Goal: Check status: Check status

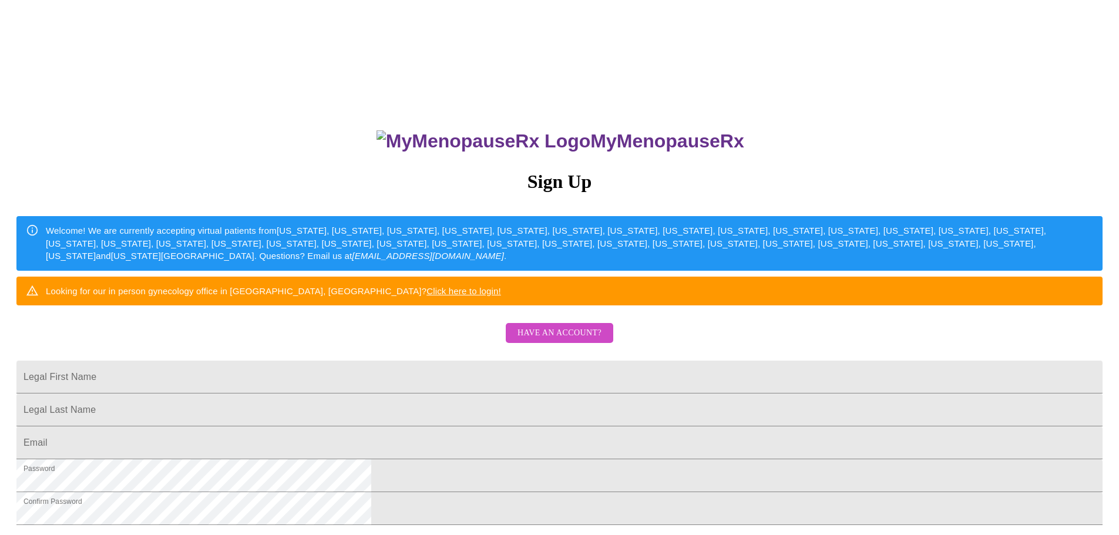
click at [552, 346] on link "Have an account?" at bounding box center [559, 341] width 113 height 10
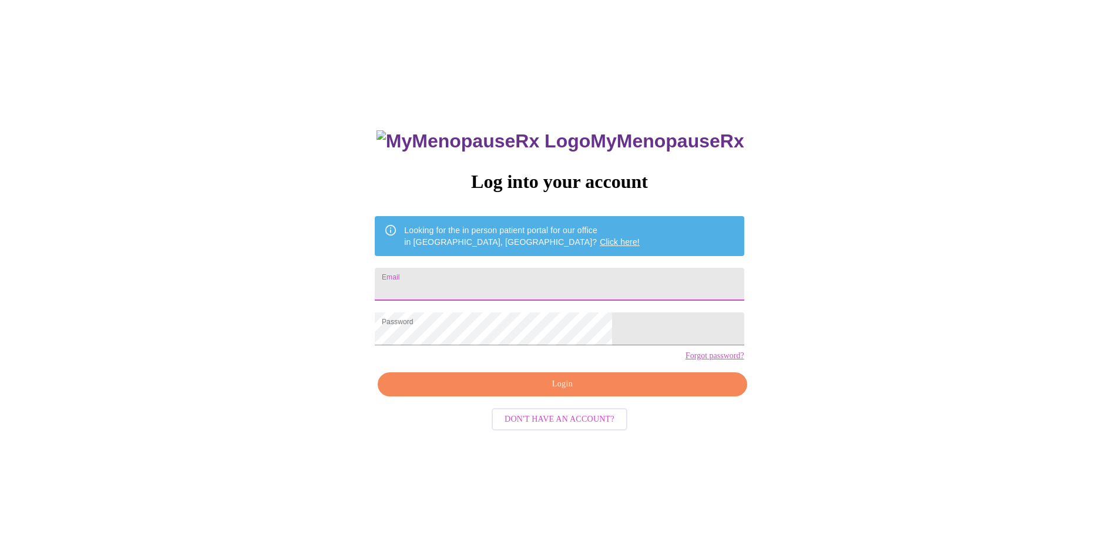
click at [522, 270] on input "Email" at bounding box center [559, 284] width 369 height 33
type input "[EMAIL_ADDRESS][DOMAIN_NAME]"
click at [616, 392] on span "Login" at bounding box center [562, 384] width 342 height 15
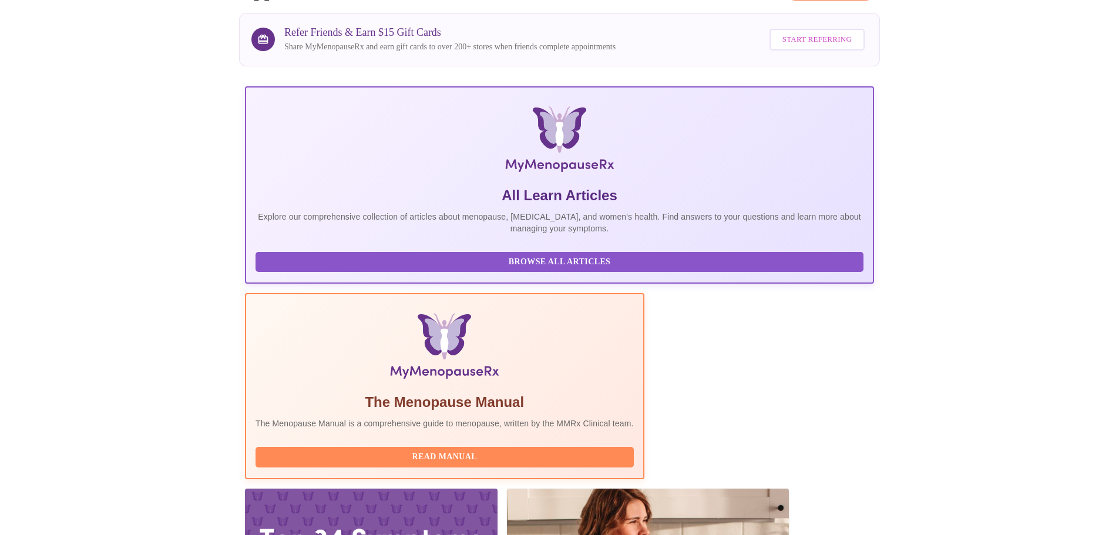
scroll to position [108, 0]
